Goal: Task Accomplishment & Management: Use online tool/utility

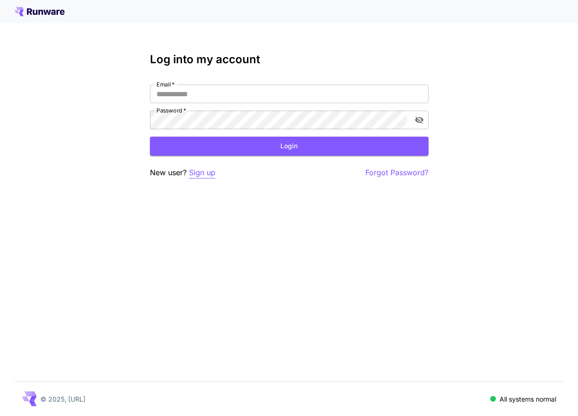
click at [200, 172] on p "Sign up" at bounding box center [202, 173] width 26 height 12
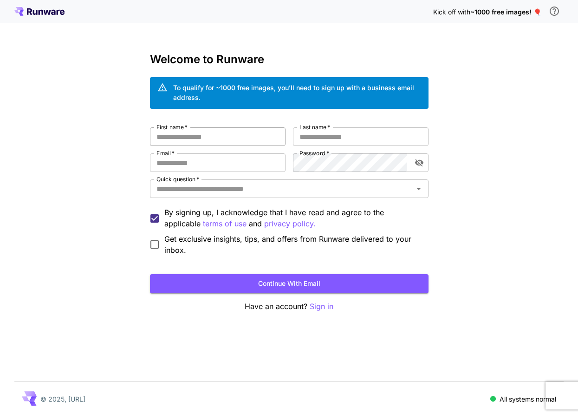
click at [210, 138] on input "First name   *" at bounding box center [218, 136] width 136 height 19
type input "*****"
type input "**********"
click at [192, 193] on input "Quick question   *" at bounding box center [282, 188] width 258 height 13
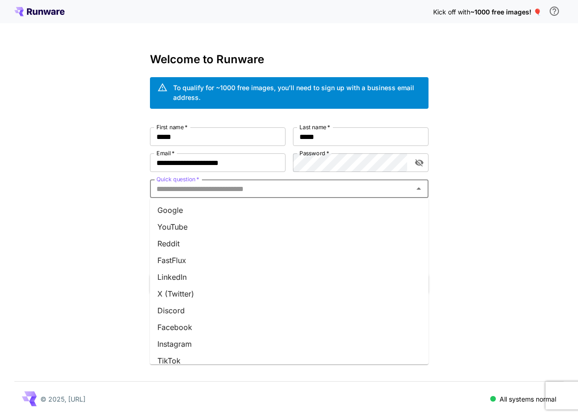
click at [197, 276] on li "LinkedIn" at bounding box center [289, 277] width 279 height 17
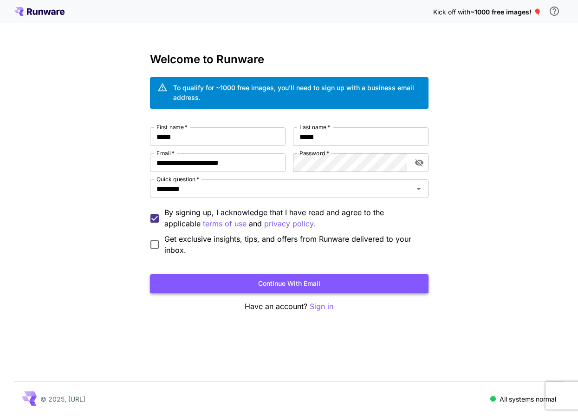
click at [318, 289] on button "Continue with email" at bounding box center [289, 283] width 279 height 19
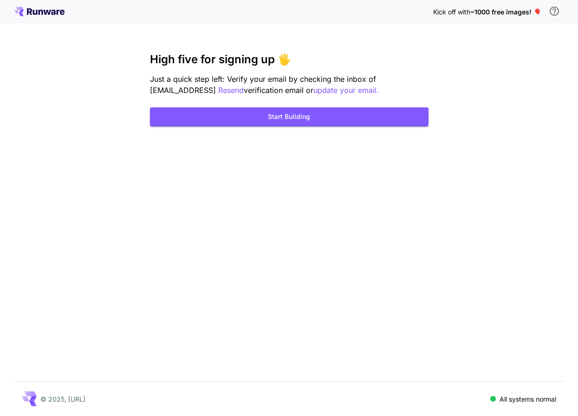
click at [249, 51] on div "Kick off with ~1000 free images! 🎈 High five for signing up 🖐️ Just a quick ste…" at bounding box center [289, 208] width 578 height 416
click at [297, 121] on button "Start Building" at bounding box center [289, 116] width 279 height 19
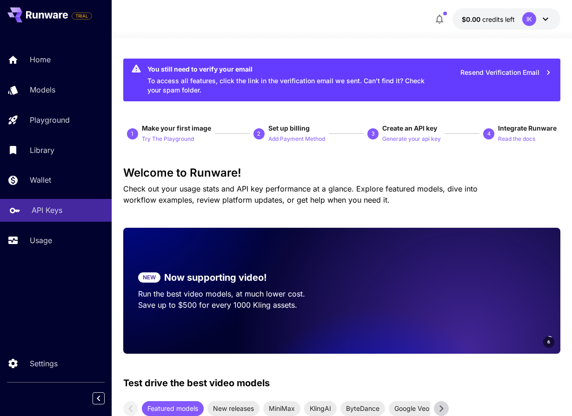
click at [48, 211] on p "API Keys" at bounding box center [47, 209] width 31 height 11
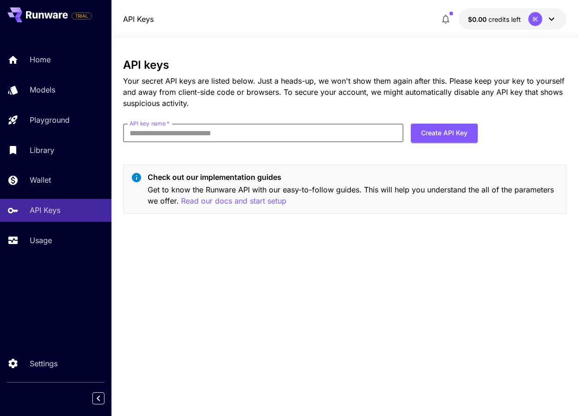
click at [206, 132] on input "API key name   *" at bounding box center [263, 133] width 281 height 19
type input "***"
click at [373, 155] on div "API keys Your secret API keys are listed below. Just a heads-up, we won't show …" at bounding box center [345, 140] width 444 height 163
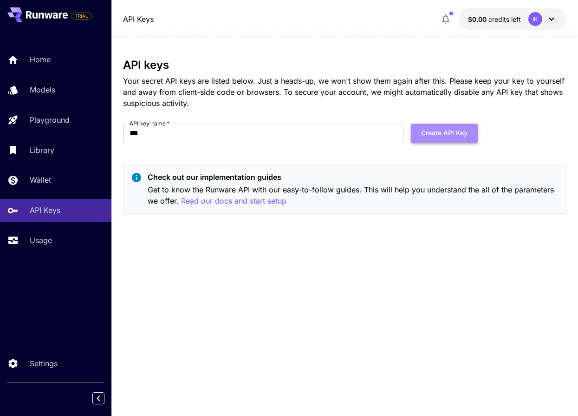
click at [452, 138] on button "Create API Key" at bounding box center [444, 133] width 67 height 19
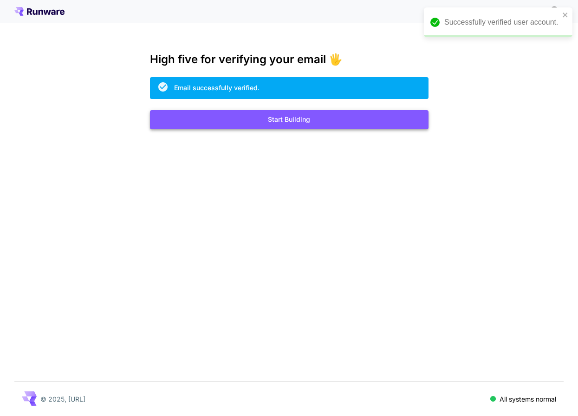
click at [279, 120] on button "Start Building" at bounding box center [289, 119] width 279 height 19
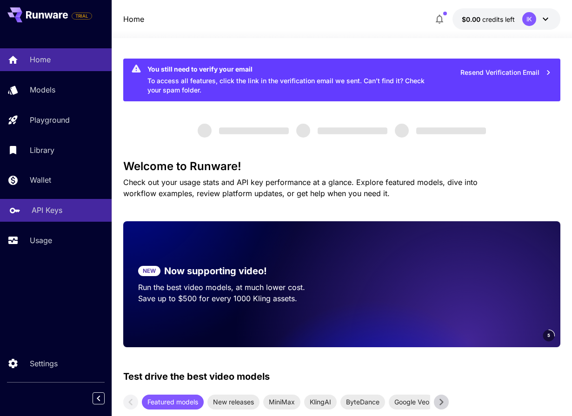
click at [50, 210] on p "API Keys" at bounding box center [47, 209] width 31 height 11
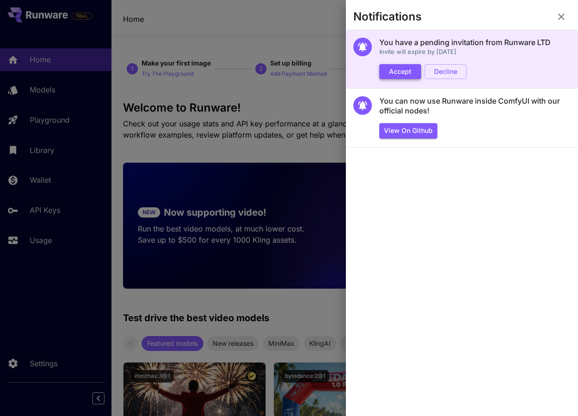
click at [402, 73] on button "Accept" at bounding box center [401, 71] width 42 height 15
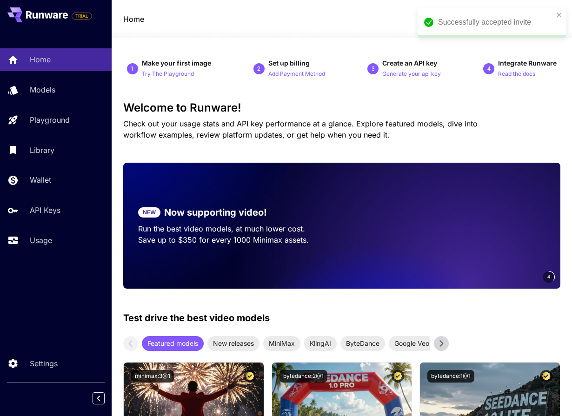
click at [43, 214] on p "API Keys" at bounding box center [45, 209] width 31 height 11
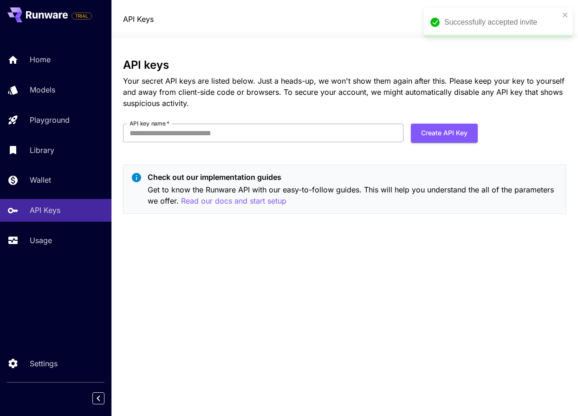
click at [198, 135] on input "API key name   *" at bounding box center [263, 133] width 281 height 19
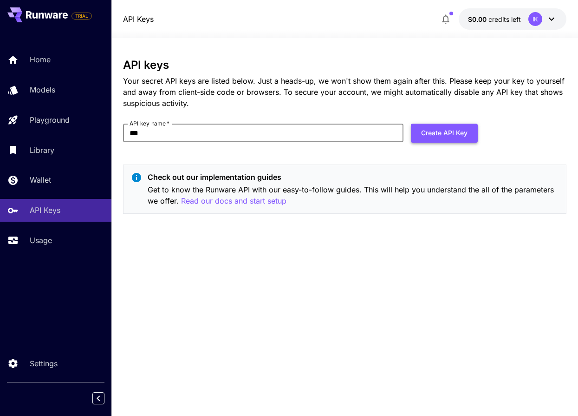
type input "***"
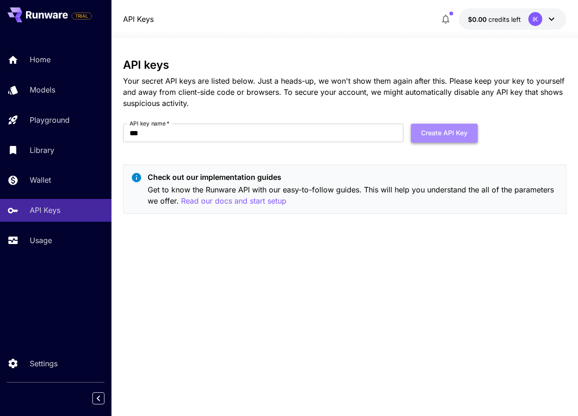
click at [442, 132] on button "Create API Key" at bounding box center [444, 133] width 67 height 19
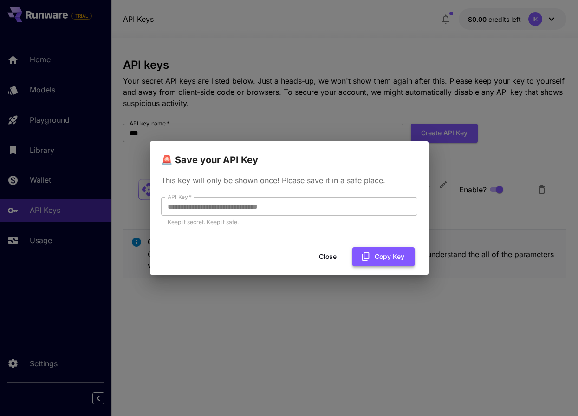
click at [384, 259] on button "Copy Key" at bounding box center [384, 256] width 62 height 19
